Goal: Information Seeking & Learning: Learn about a topic

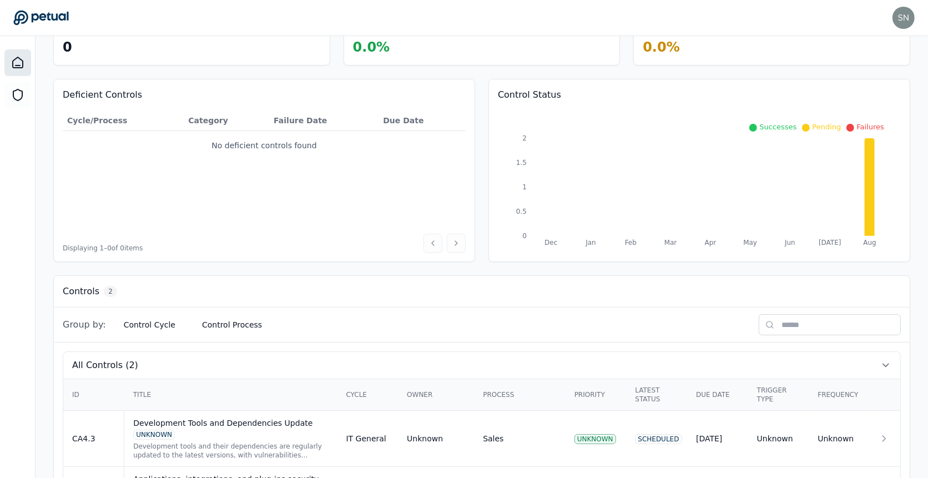
scroll to position [142, 0]
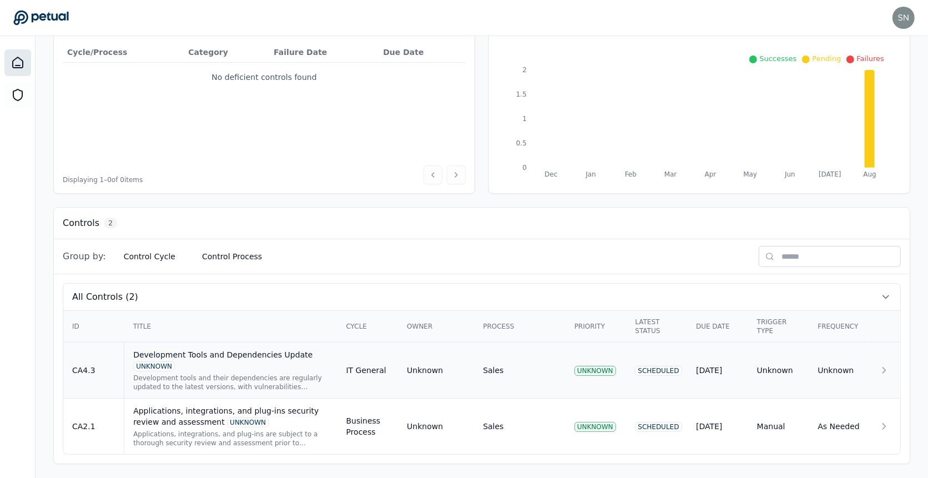
click at [275, 366] on div "Development Tools and Dependencies Update UNKNOWN" at bounding box center [230, 360] width 195 height 22
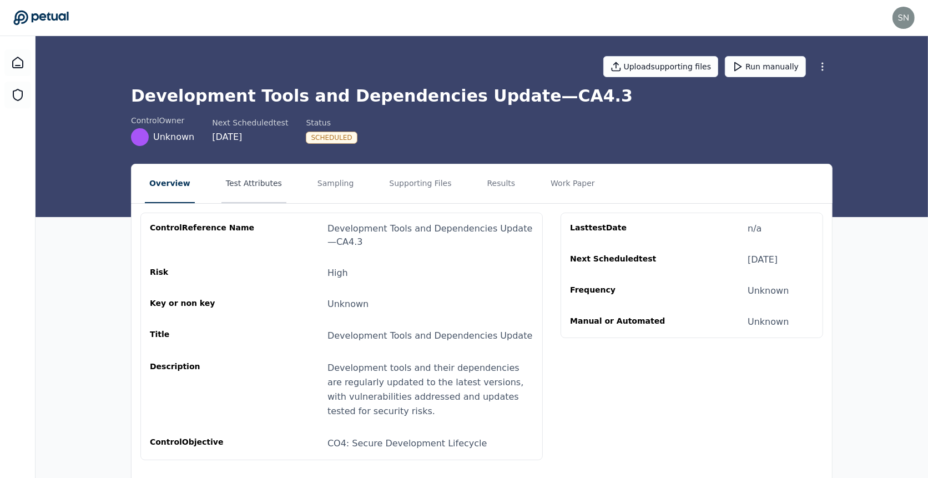
click at [240, 173] on button "Test Attributes" at bounding box center [253, 183] width 65 height 39
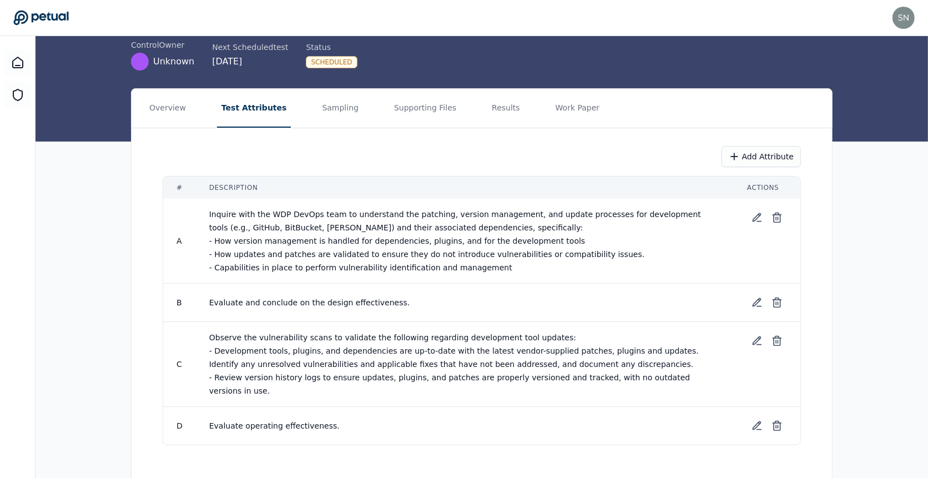
scroll to position [79, 0]
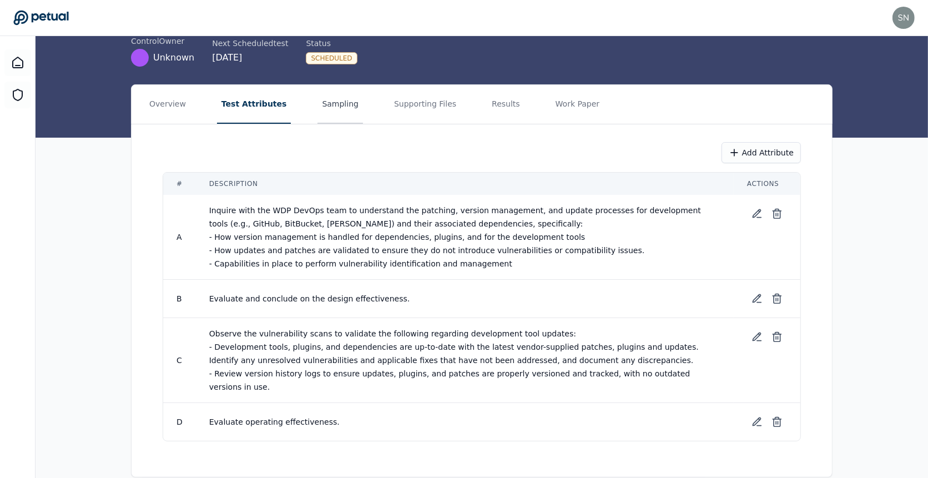
click at [336, 101] on button "Sampling" at bounding box center [340, 104] width 46 height 39
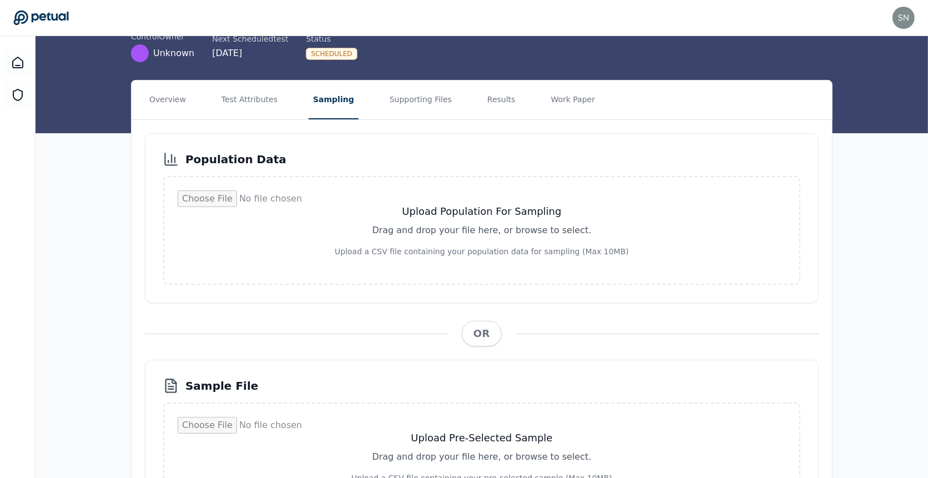
scroll to position [64, 0]
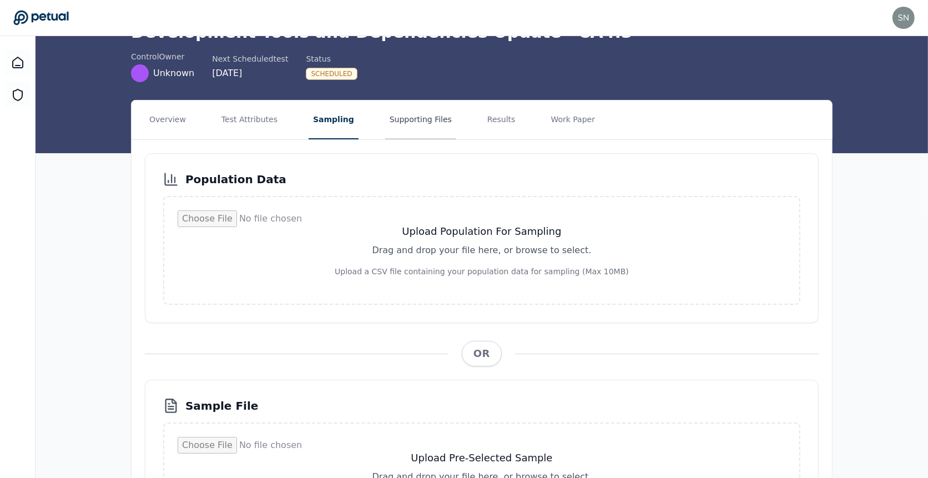
click at [410, 133] on button "Supporting Files" at bounding box center [420, 119] width 71 height 39
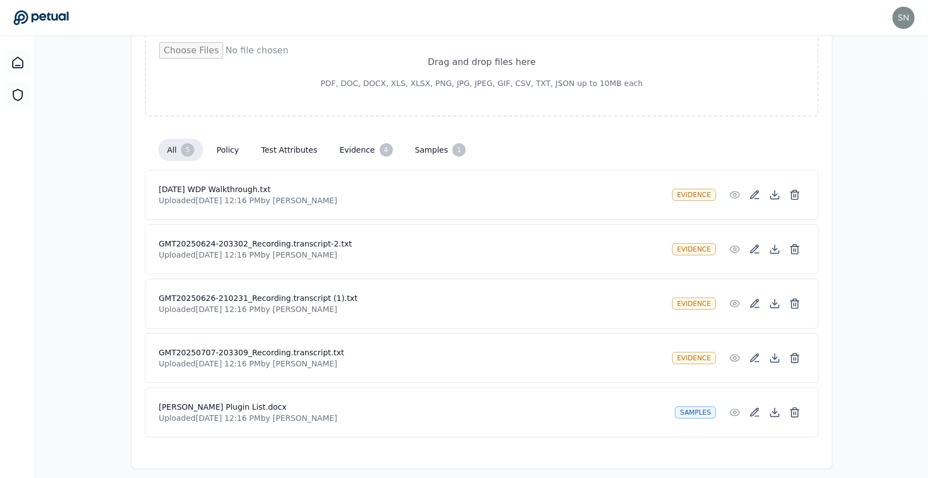
scroll to position [193, 0]
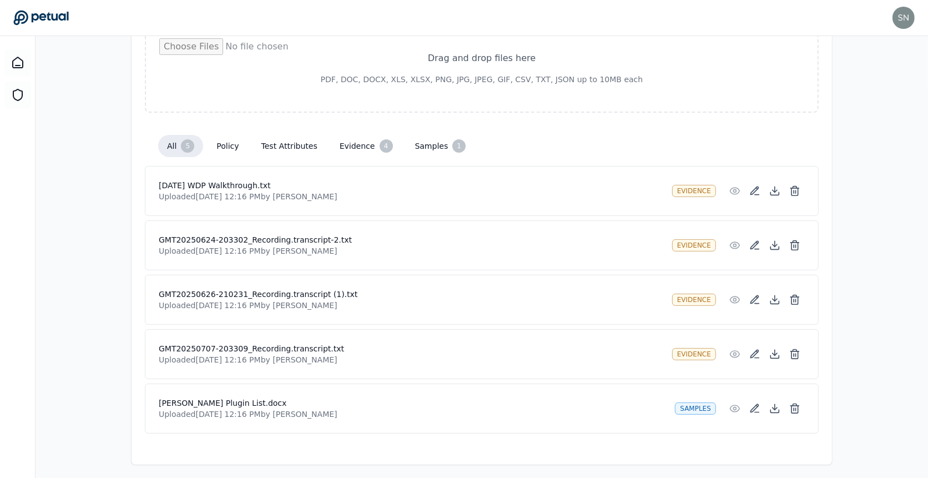
click at [234, 180] on h4 "[DATE] WDP Walkthrough.txt" at bounding box center [411, 185] width 504 height 11
click at [772, 185] on icon at bounding box center [774, 190] width 11 height 11
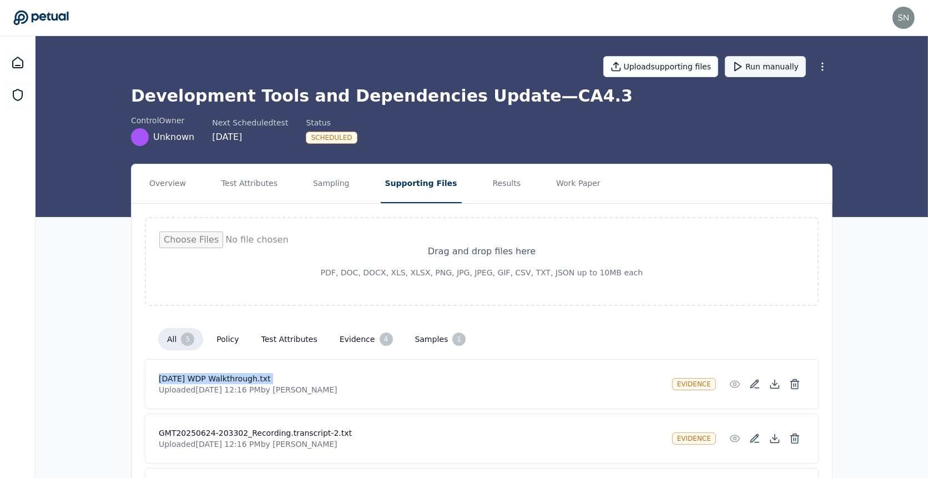
click at [771, 68] on button "Run manually" at bounding box center [765, 66] width 81 height 21
click at [465, 95] on h1 "Development Tools and Dependencies Update — CA4.3" at bounding box center [481, 96] width 701 height 20
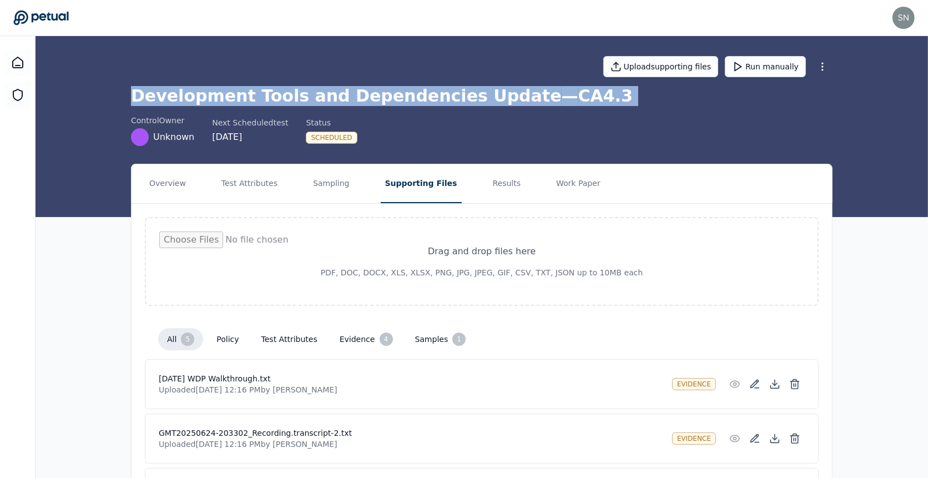
click at [465, 95] on h1 "Development Tools and Dependencies Update — CA4.3" at bounding box center [481, 96] width 701 height 20
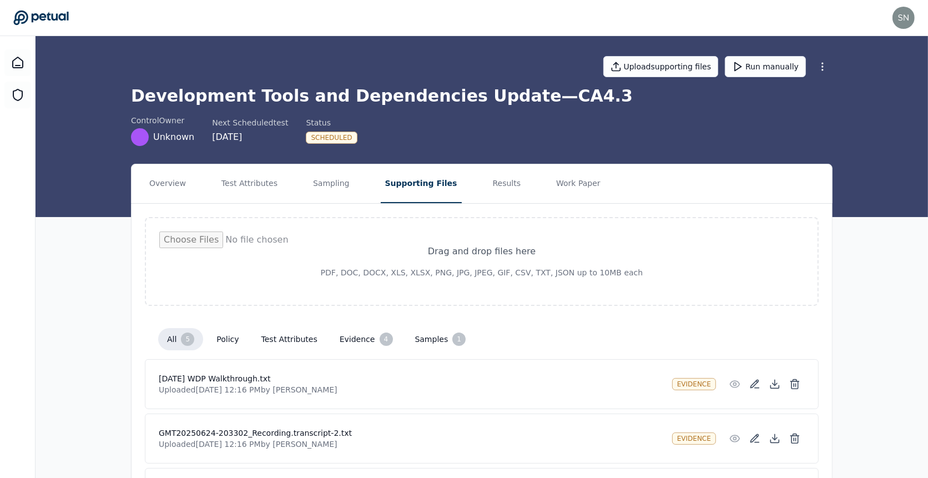
click at [478, 95] on h1 "Development Tools and Dependencies Update — CA4.3" at bounding box center [481, 96] width 701 height 20
click at [323, 101] on h1 "Development Tools and Dependencies Update — CA4.3" at bounding box center [481, 96] width 701 height 20
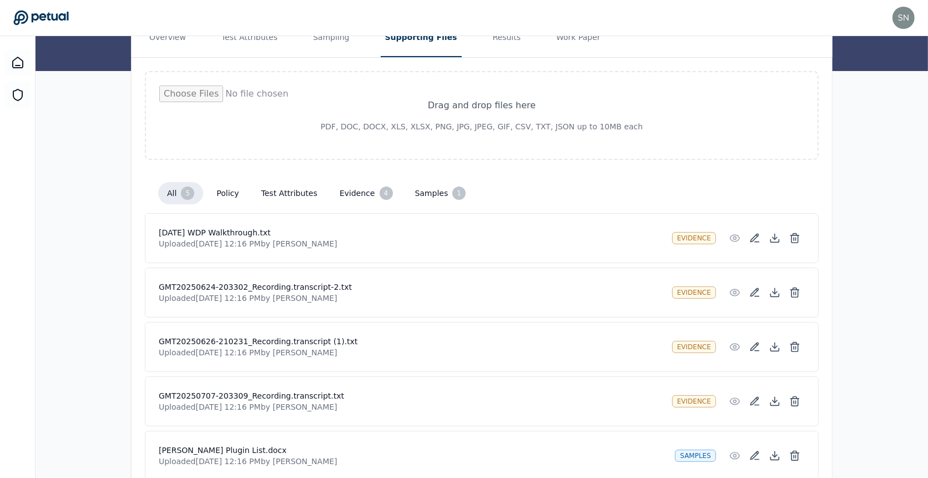
scroll to position [193, 0]
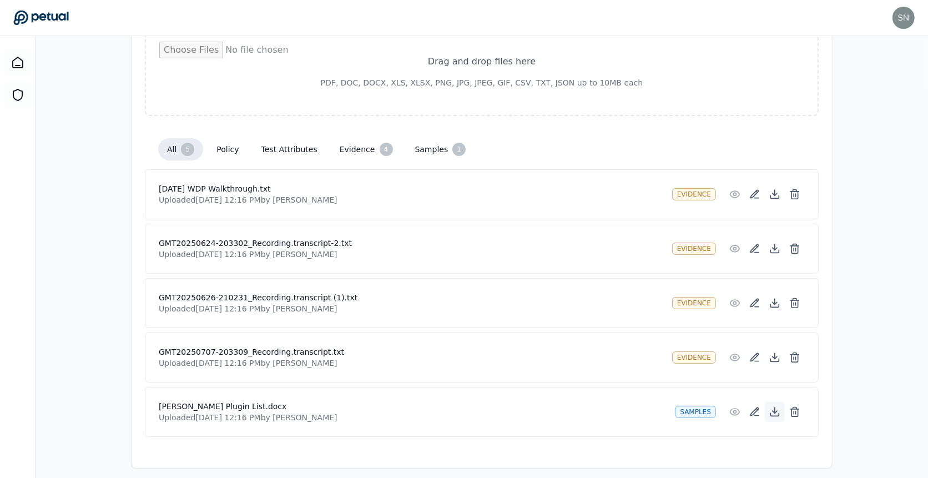
click at [774, 413] on icon at bounding box center [775, 414] width 8 height 3
click at [102, 262] on div "Overview Test Attributes Sampling Supporting Files Results Work Paper Drag and …" at bounding box center [482, 221] width 892 height 494
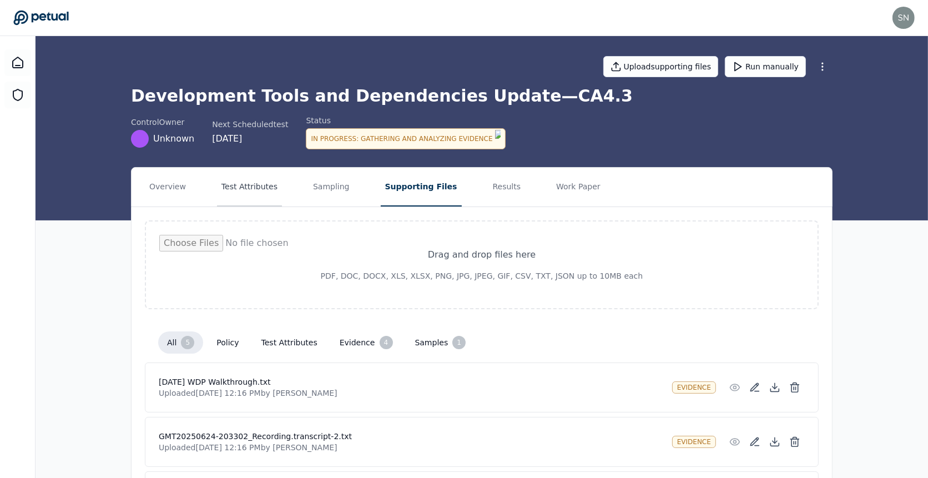
click at [264, 183] on button "Test Attributes" at bounding box center [249, 187] width 65 height 39
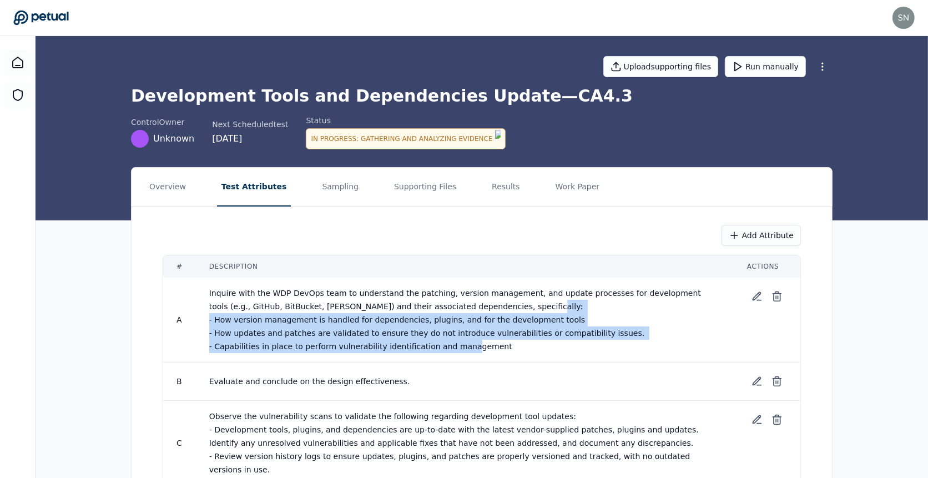
drag, startPoint x: 532, startPoint y: 347, endPoint x: 494, endPoint y: 301, distance: 59.1
click at [494, 301] on td "Inquire with the WDP DevOps team to understand the patching, version management…" at bounding box center [465, 319] width 538 height 85
drag, startPoint x: 494, startPoint y: 301, endPoint x: 517, endPoint y: 359, distance: 62.0
click at [517, 359] on tbody "A Inquire with the WDP DevOps team to understand the patching, version manageme…" at bounding box center [481, 400] width 637 height 246
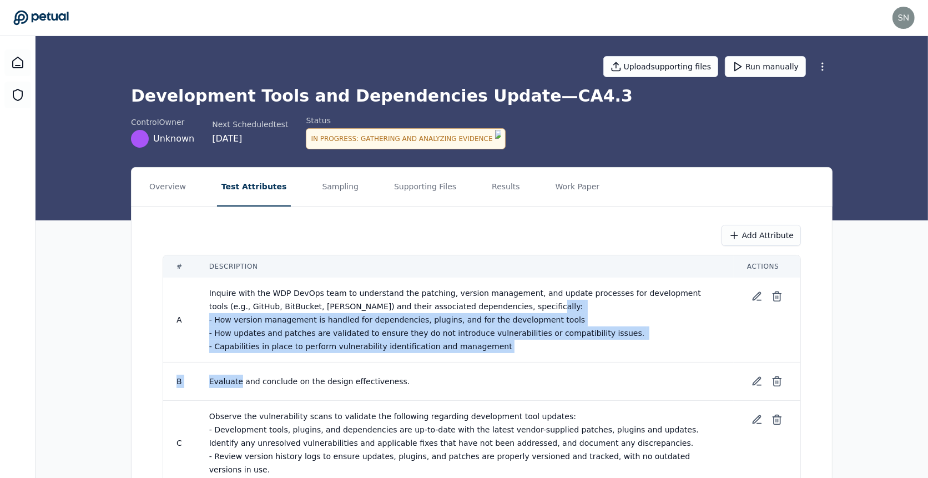
click at [517, 362] on td "Evaluate and conclude on the design effectiveness." at bounding box center [465, 381] width 538 height 38
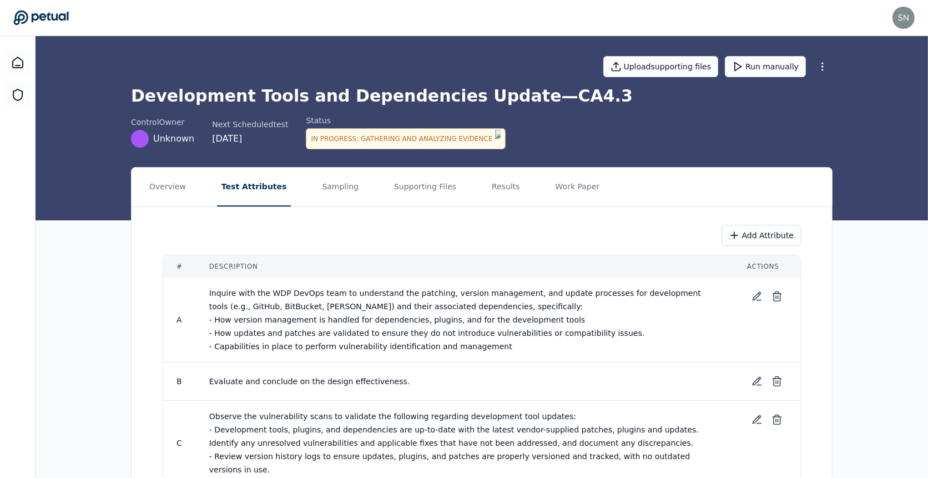
scroll to position [79, 0]
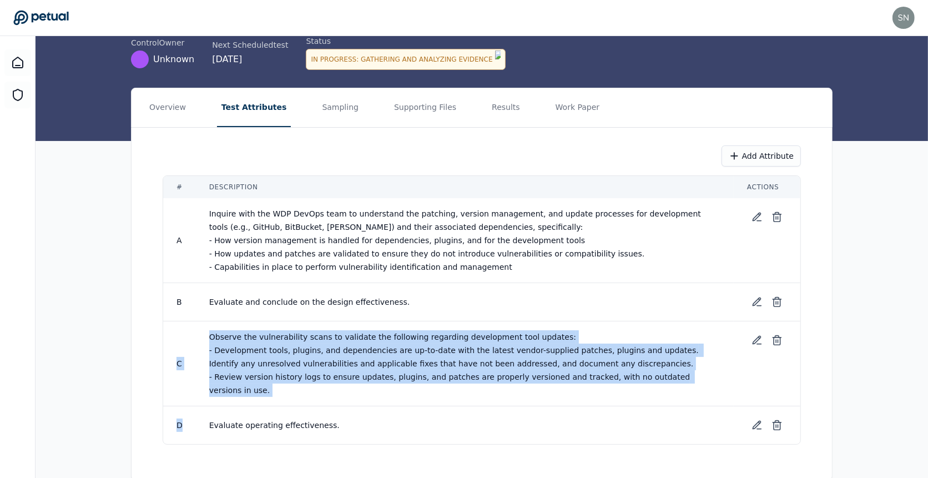
drag, startPoint x: 496, startPoint y: 290, endPoint x: 514, endPoint y: 391, distance: 102.0
click at [514, 391] on tbody "A Inquire with the WDP DevOps team to understand the patching, version manageme…" at bounding box center [481, 321] width 637 height 246
click at [514, 406] on td "Evaluate operating effectiveness." at bounding box center [465, 425] width 538 height 38
drag, startPoint x: 514, startPoint y: 391, endPoint x: 513, endPoint y: 309, distance: 82.1
click at [513, 309] on tbody "A Inquire with the WDP DevOps team to understand the patching, version manageme…" at bounding box center [481, 321] width 637 height 246
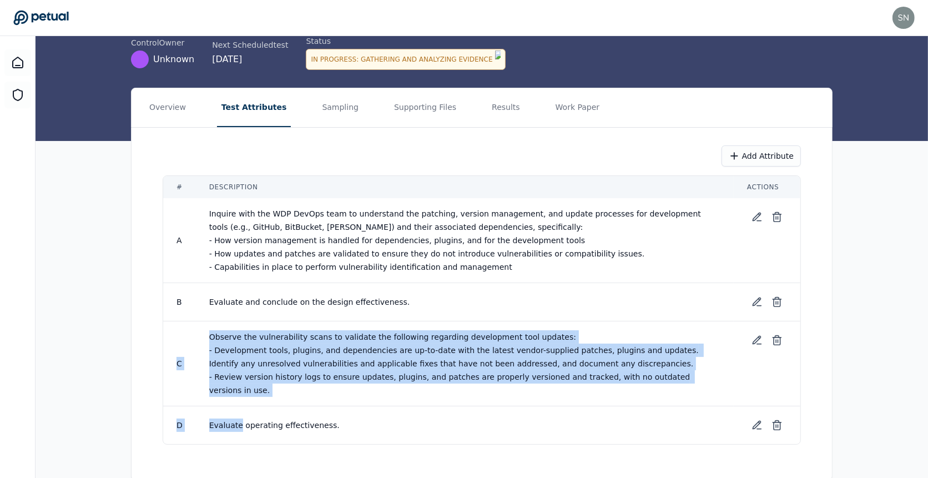
click at [513, 309] on td "Evaluate and conclude on the design effectiveness." at bounding box center [465, 302] width 538 height 38
